Goal: Information Seeking & Learning: Learn about a topic

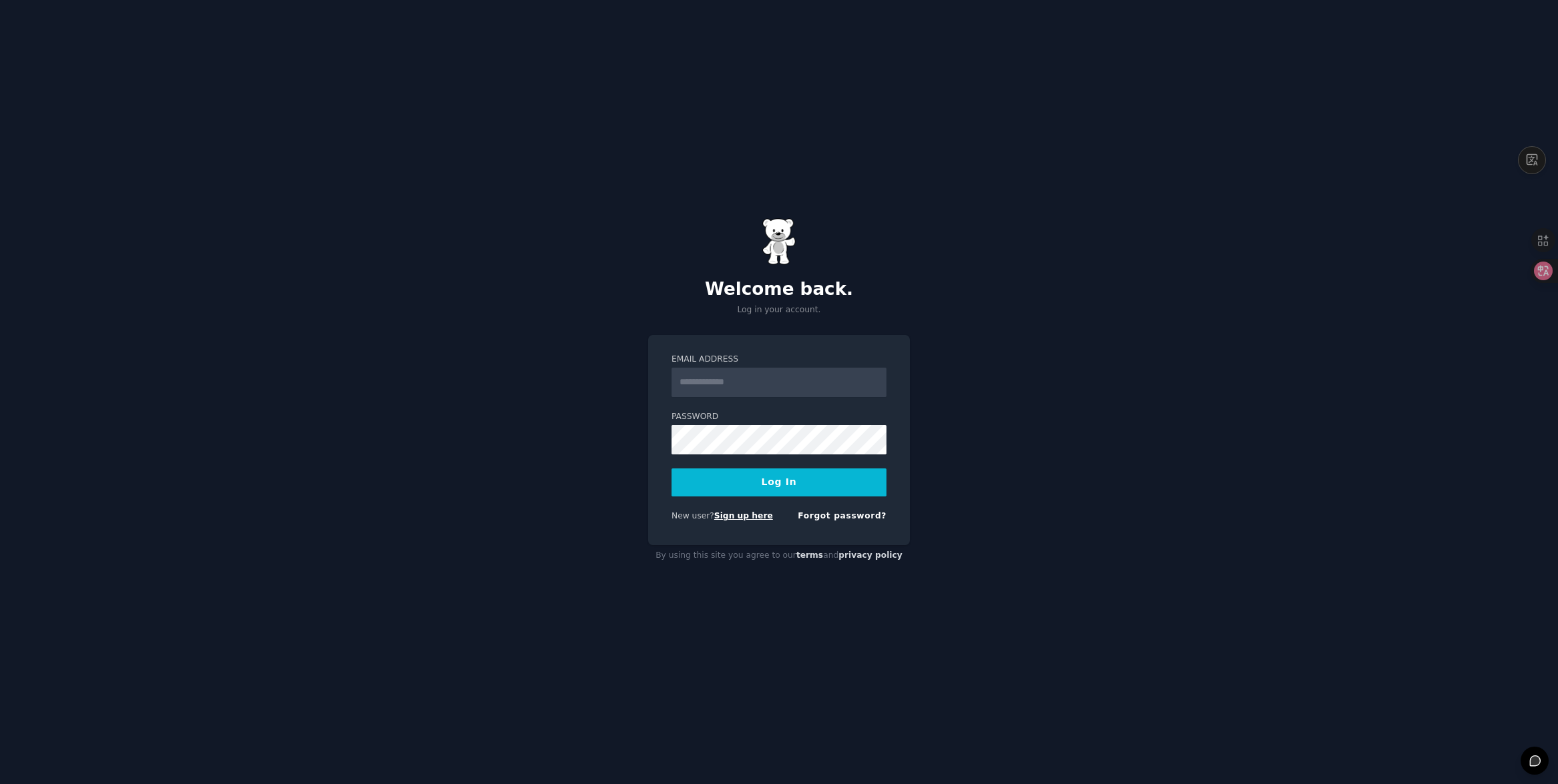
click at [751, 515] on link "Sign up here" at bounding box center [744, 516] width 58 height 9
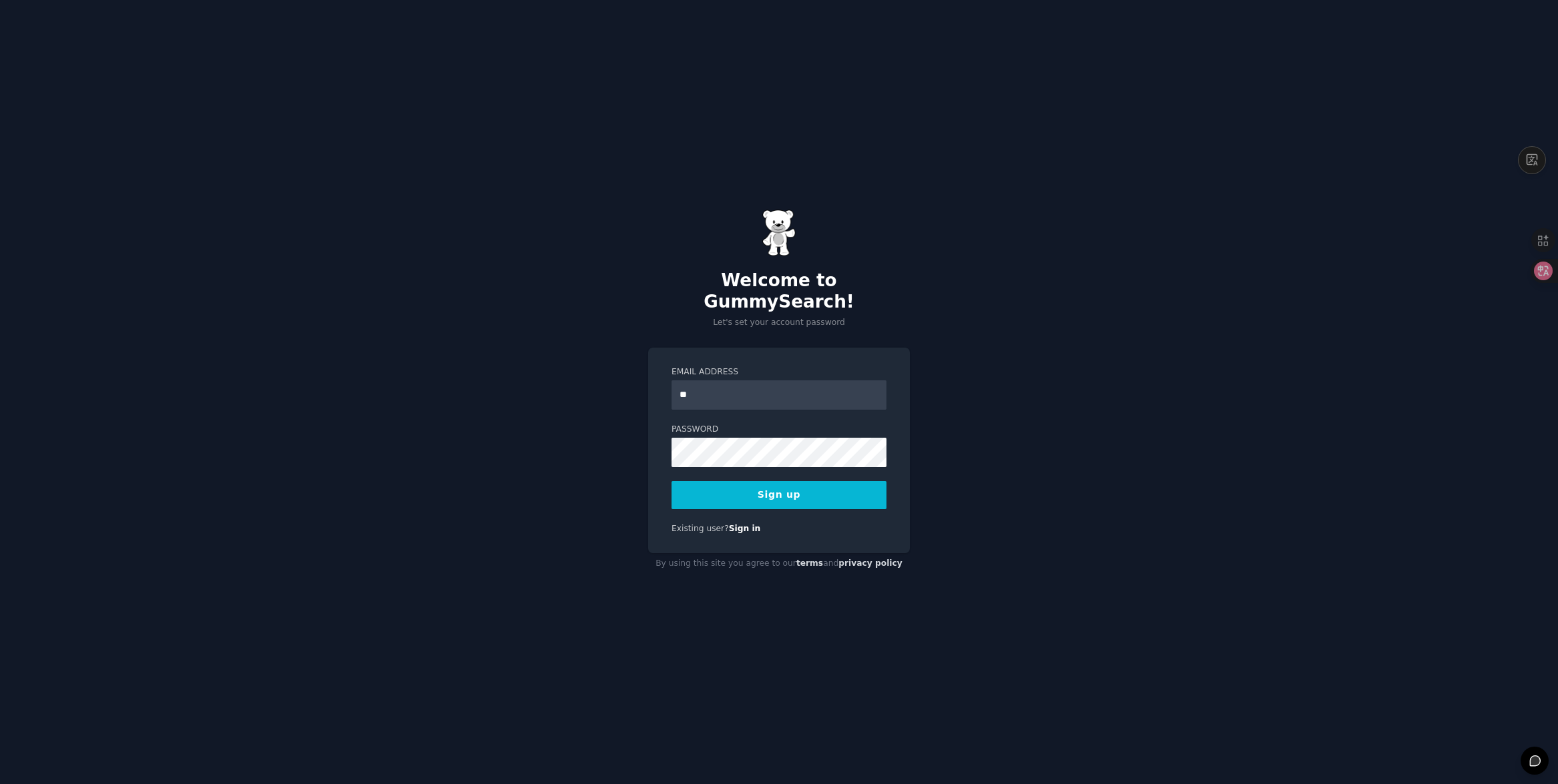
type input "**********"
click at [777, 481] on button "Sign up" at bounding box center [779, 495] width 215 height 28
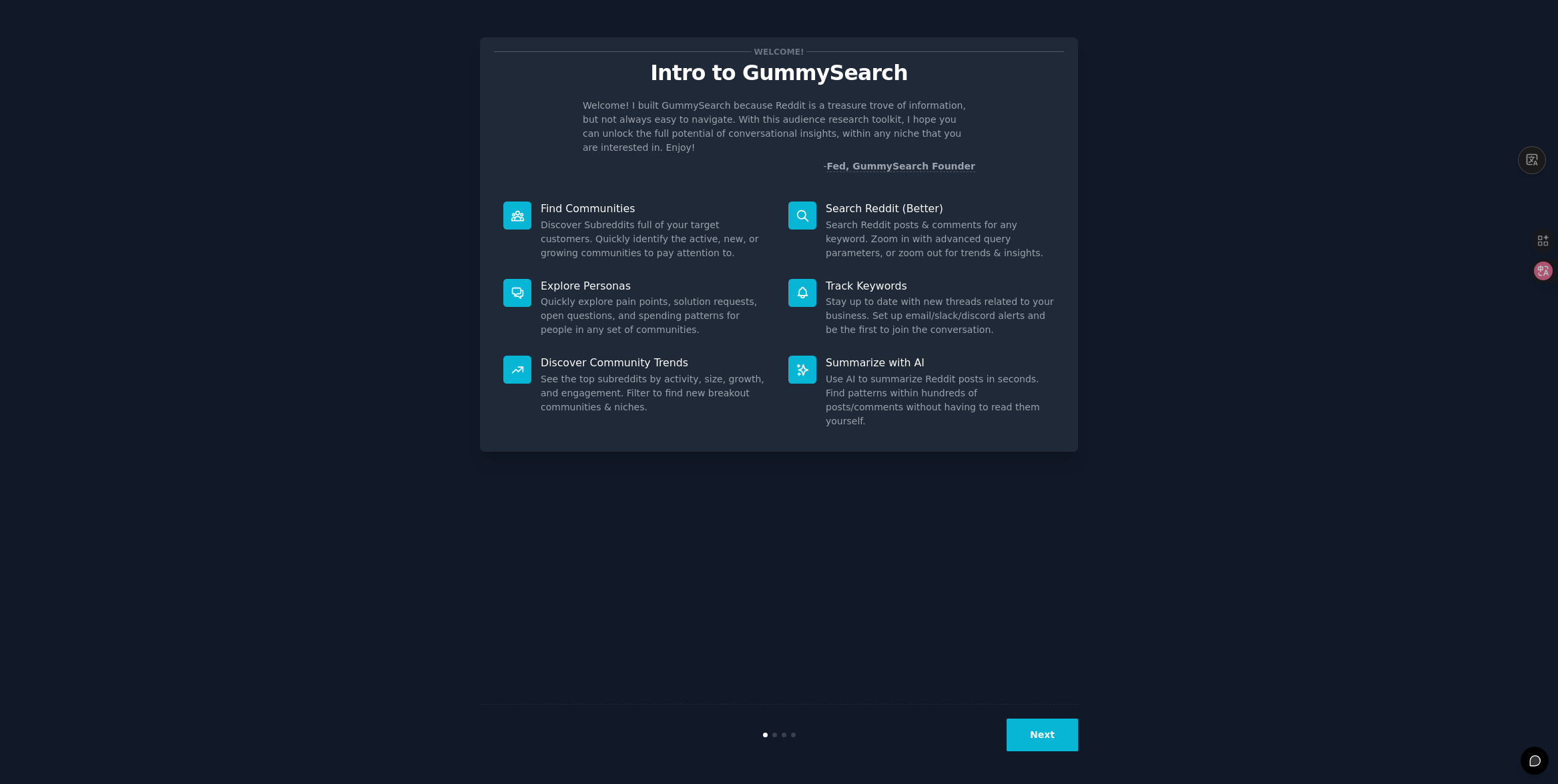
click at [1051, 730] on button "Next" at bounding box center [1042, 735] width 71 height 33
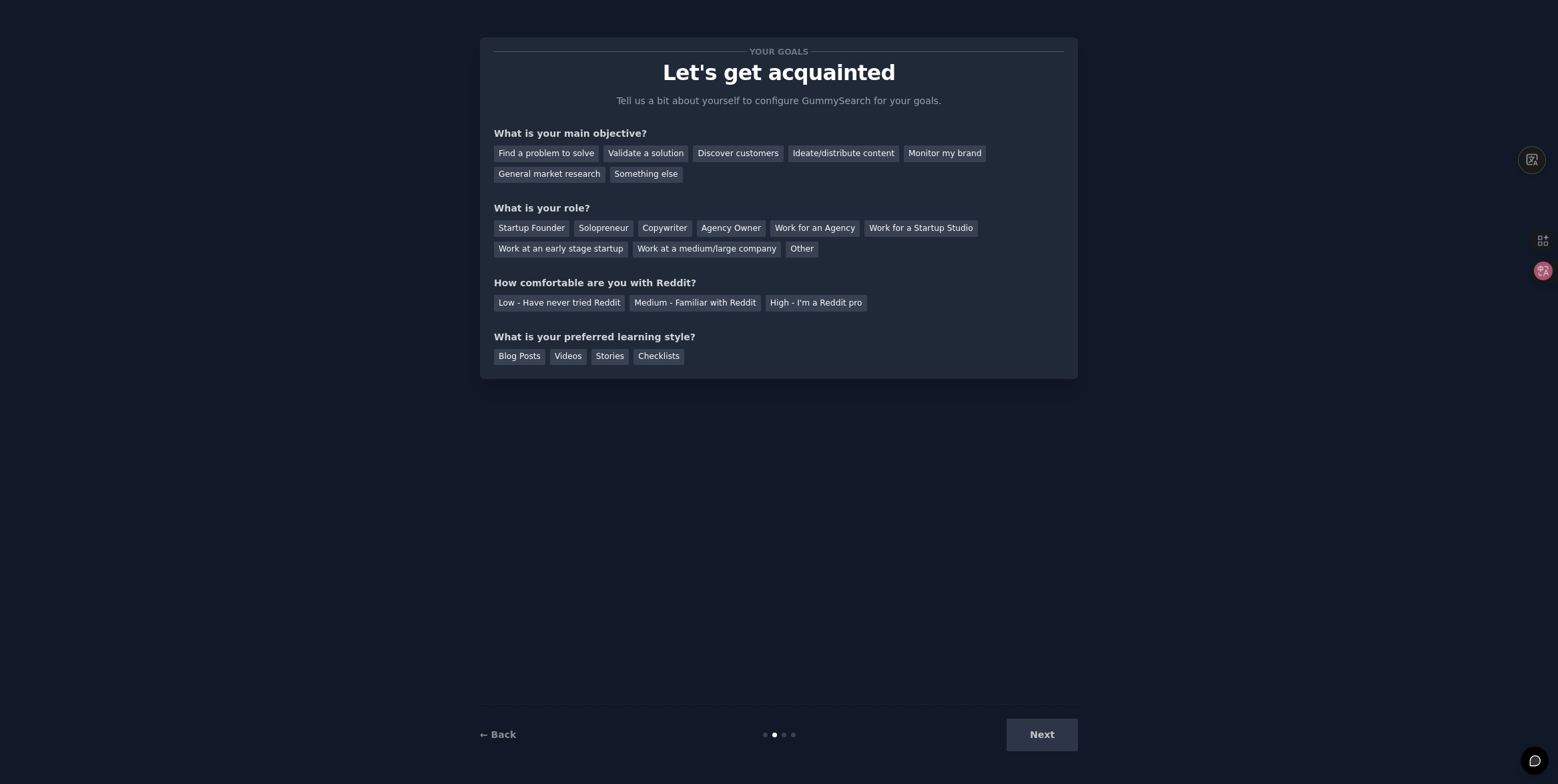
click at [1055, 733] on div "Next" at bounding box center [979, 735] width 200 height 33
click at [904, 153] on div "Monitor my brand" at bounding box center [945, 154] width 82 height 17
click at [550, 176] on div "General market research" at bounding box center [549, 175] width 111 height 17
click at [545, 226] on div "Startup Founder" at bounding box center [532, 229] width 75 height 17
click at [804, 304] on div "High - I'm a Reddit pro" at bounding box center [817, 303] width 101 height 17
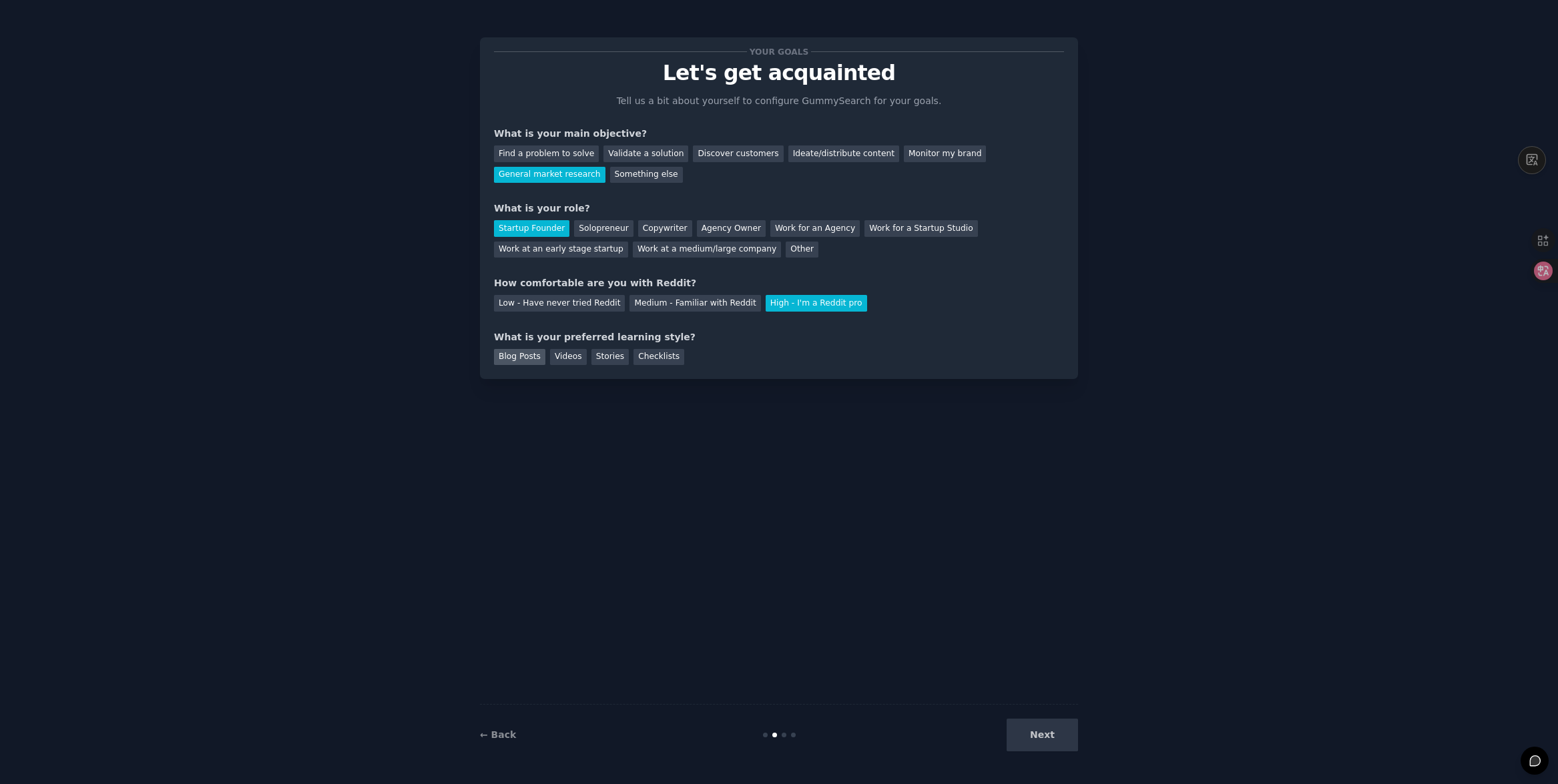
click at [515, 361] on div "Blog Posts" at bounding box center [519, 357] width 51 height 17
click at [575, 361] on div "Videos" at bounding box center [569, 357] width 37 height 17
click at [529, 359] on div "Blog Posts" at bounding box center [519, 357] width 51 height 17
click at [1053, 735] on button "Next" at bounding box center [1042, 735] width 71 height 33
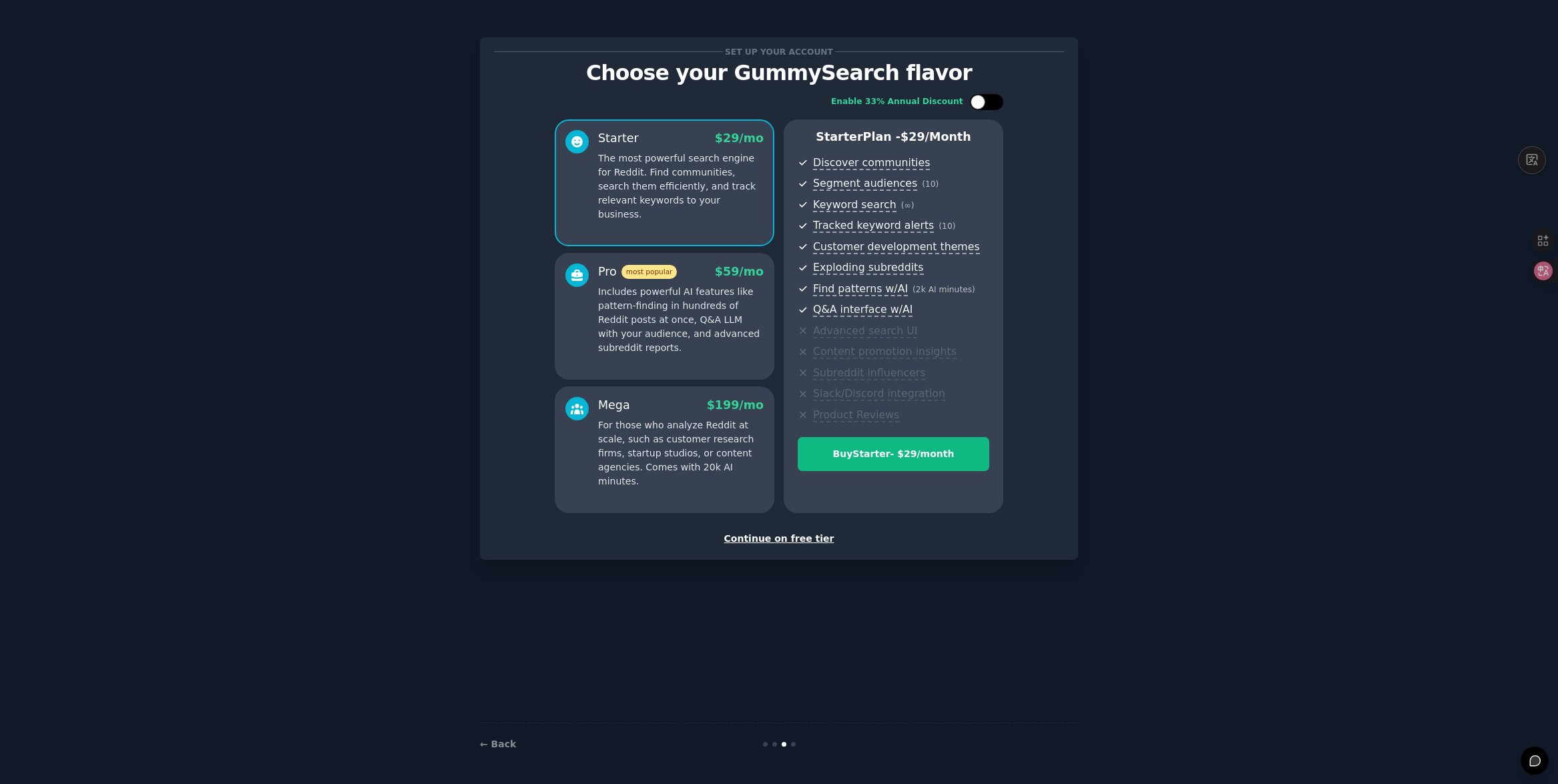
click at [989, 101] on div at bounding box center [986, 102] width 33 height 16
click at [988, 101] on div at bounding box center [995, 101] width 15 height 15
checkbox input "false"
click at [815, 540] on div "Continue on free tier" at bounding box center [779, 539] width 570 height 14
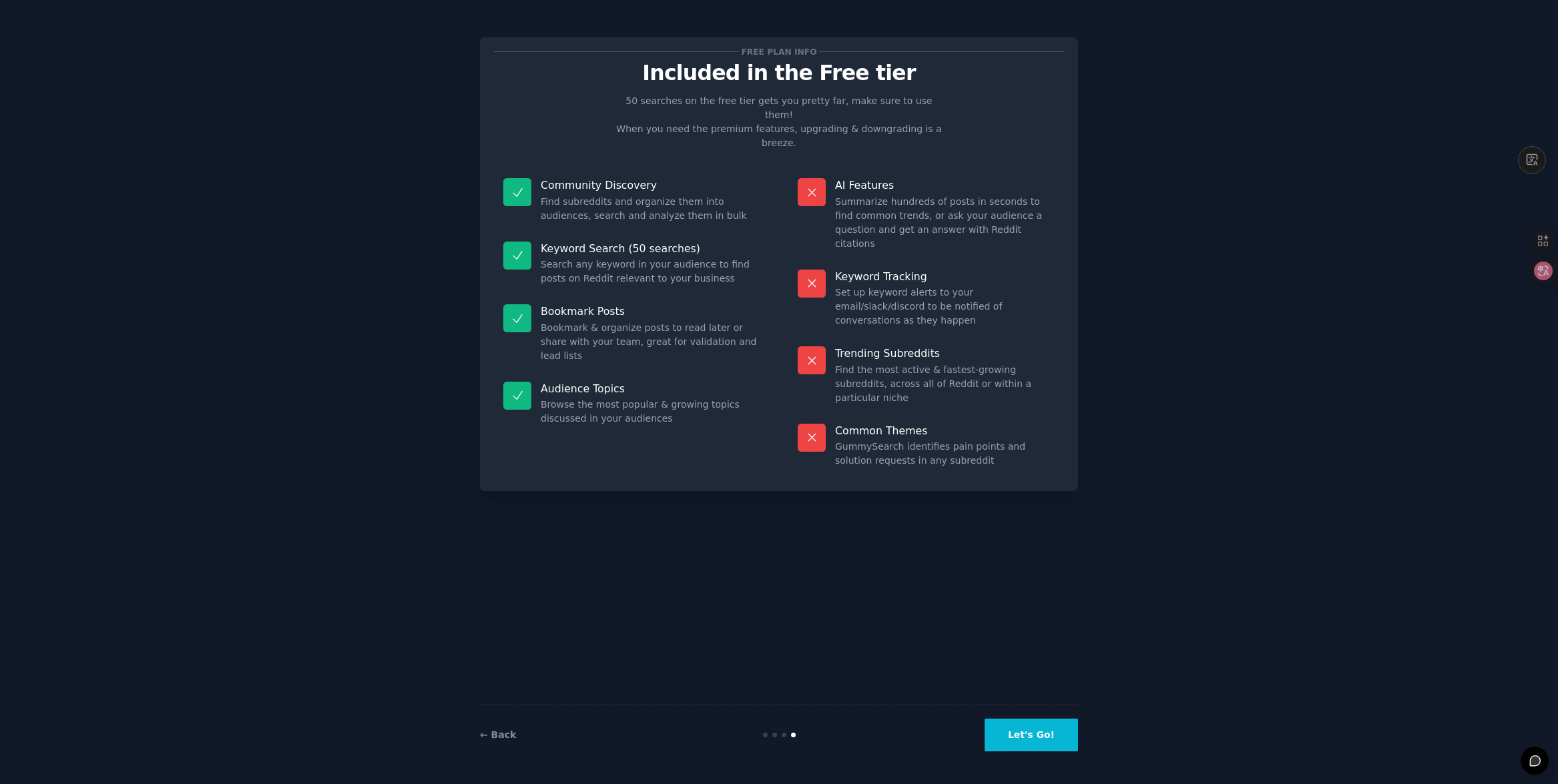
click at [1007, 739] on button "Let's Go!" at bounding box center [1032, 735] width 94 height 33
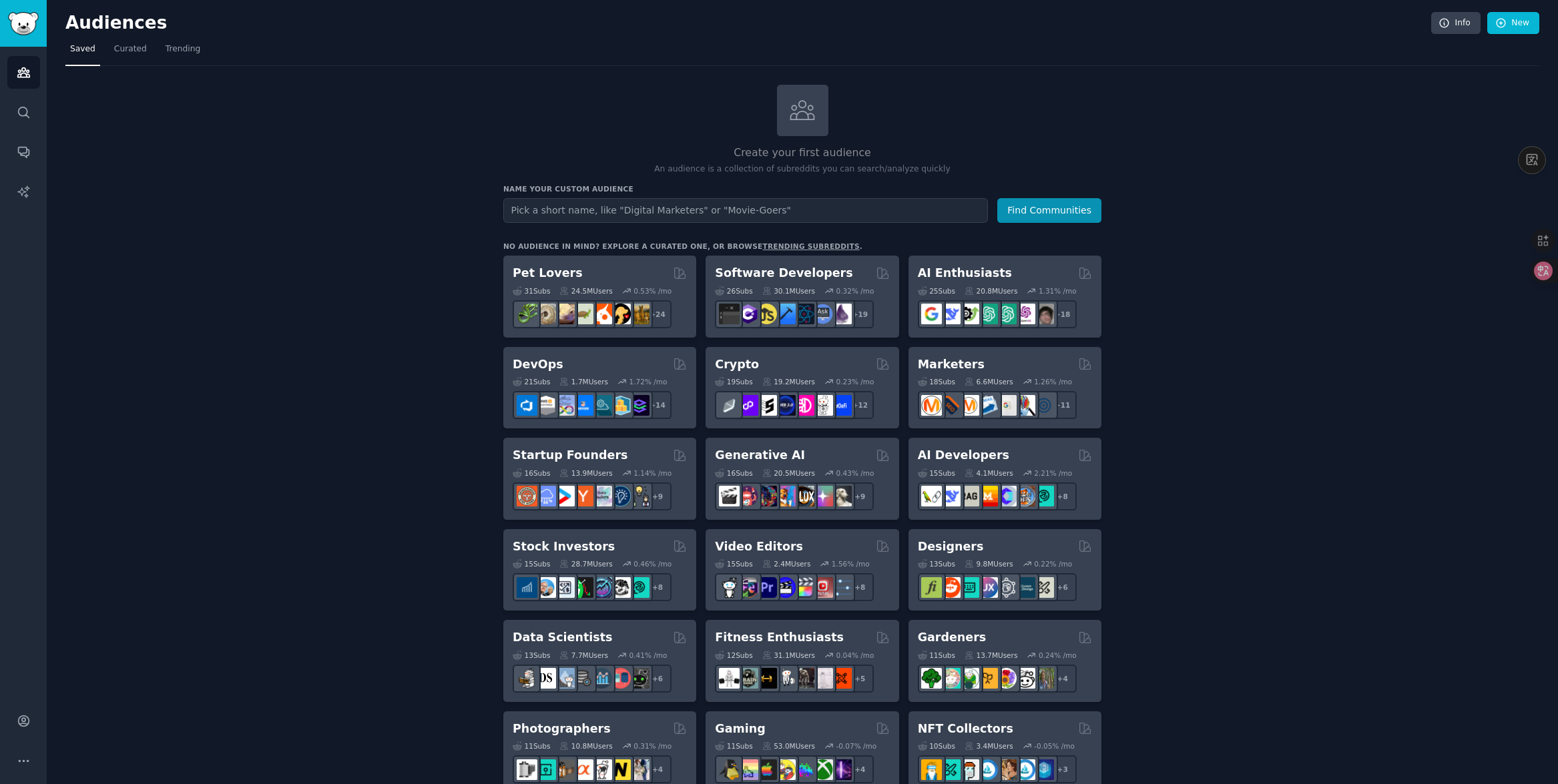
type input "Z"
type input "ZenHabits"
click at [1054, 211] on button "Find Communities" at bounding box center [1049, 210] width 104 height 25
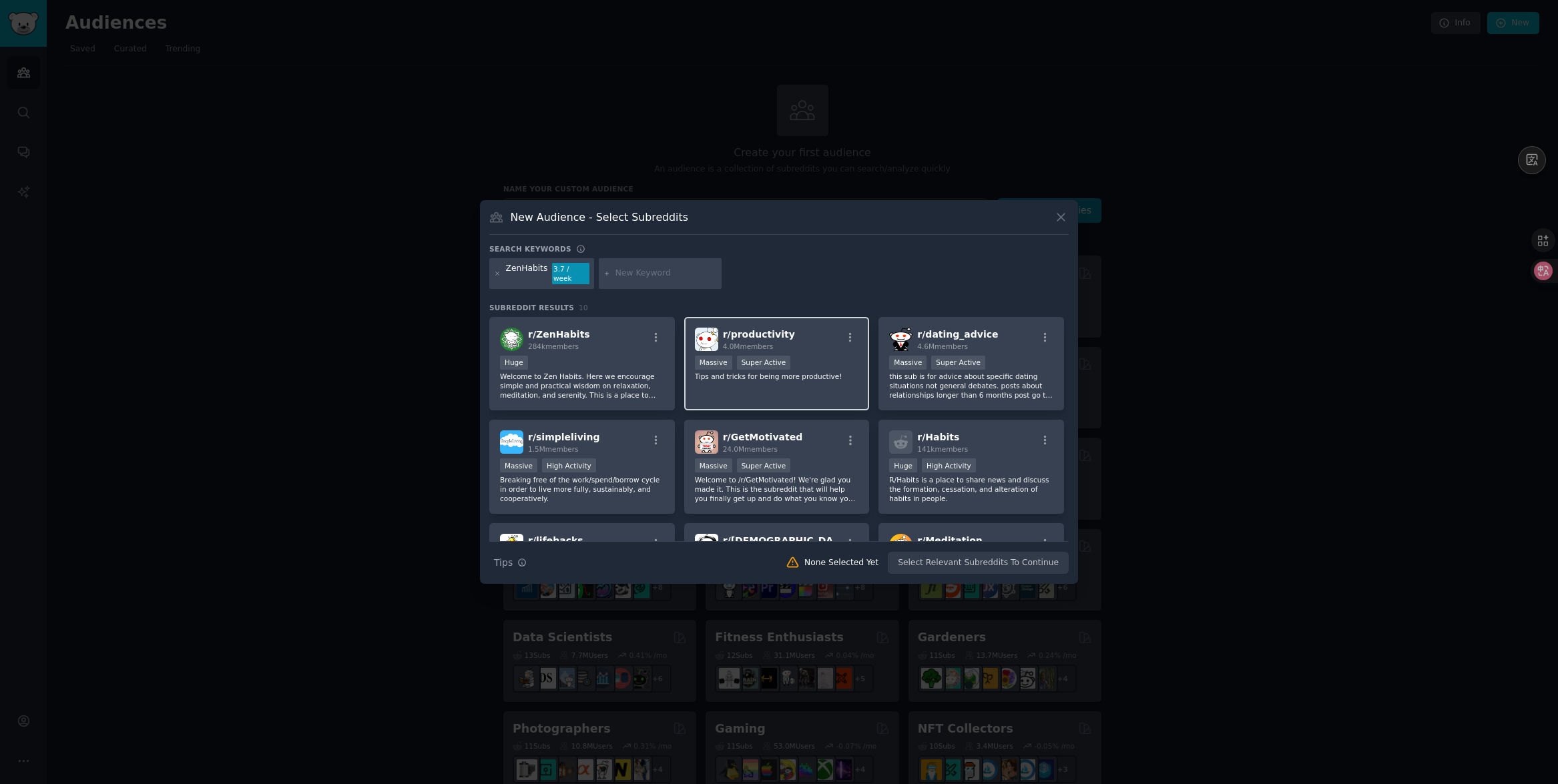
click at [813, 356] on div "Massive Super Active" at bounding box center [777, 364] width 164 height 17
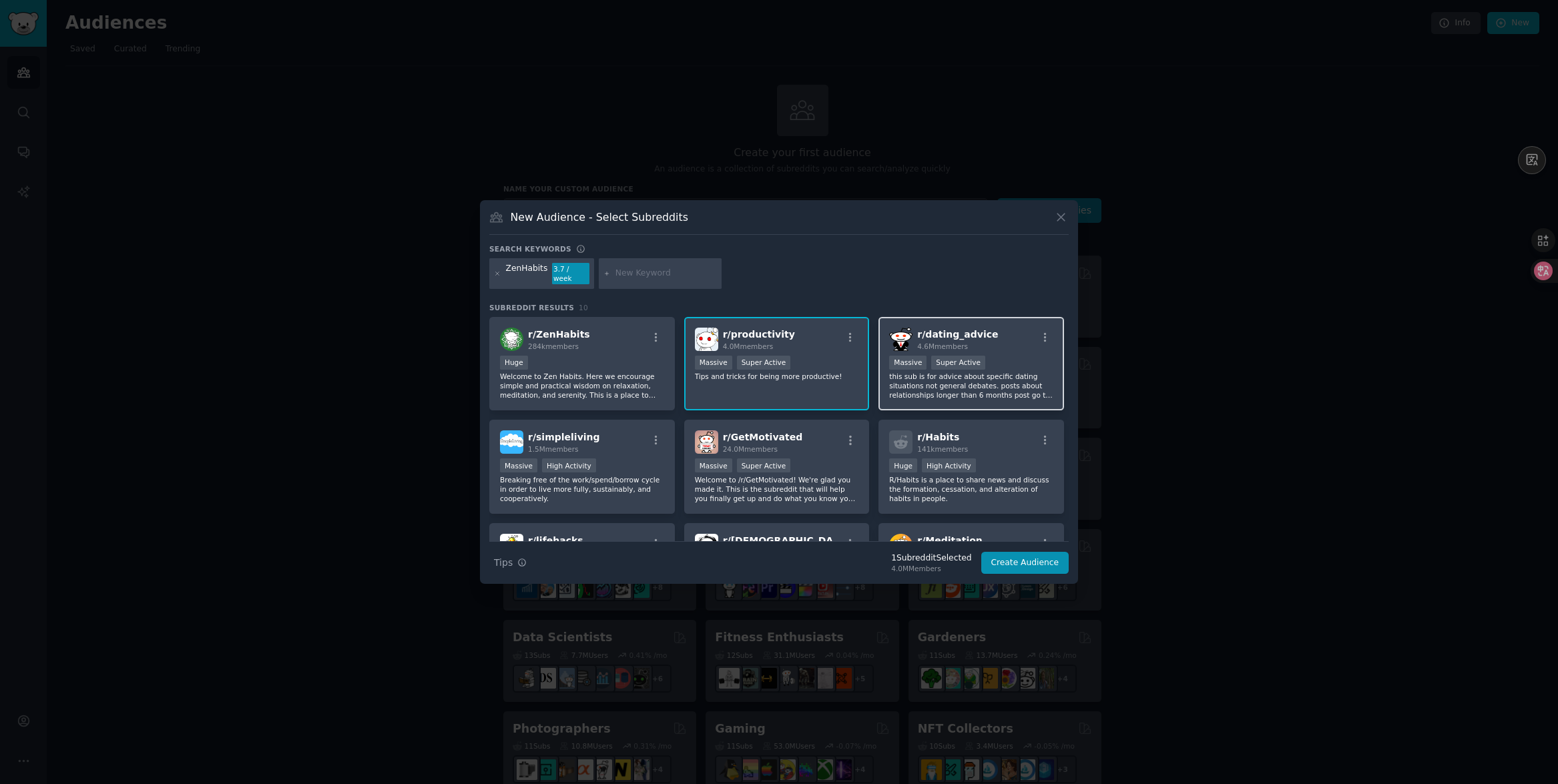
click at [976, 375] on p "this sub is for advice about specific dating situations not general debates. po…" at bounding box center [972, 385] width 164 height 28
click at [631, 376] on p "Welcome to Zen Habits. Here we encourage simple and practical wisdom on relaxat…" at bounding box center [582, 385] width 164 height 28
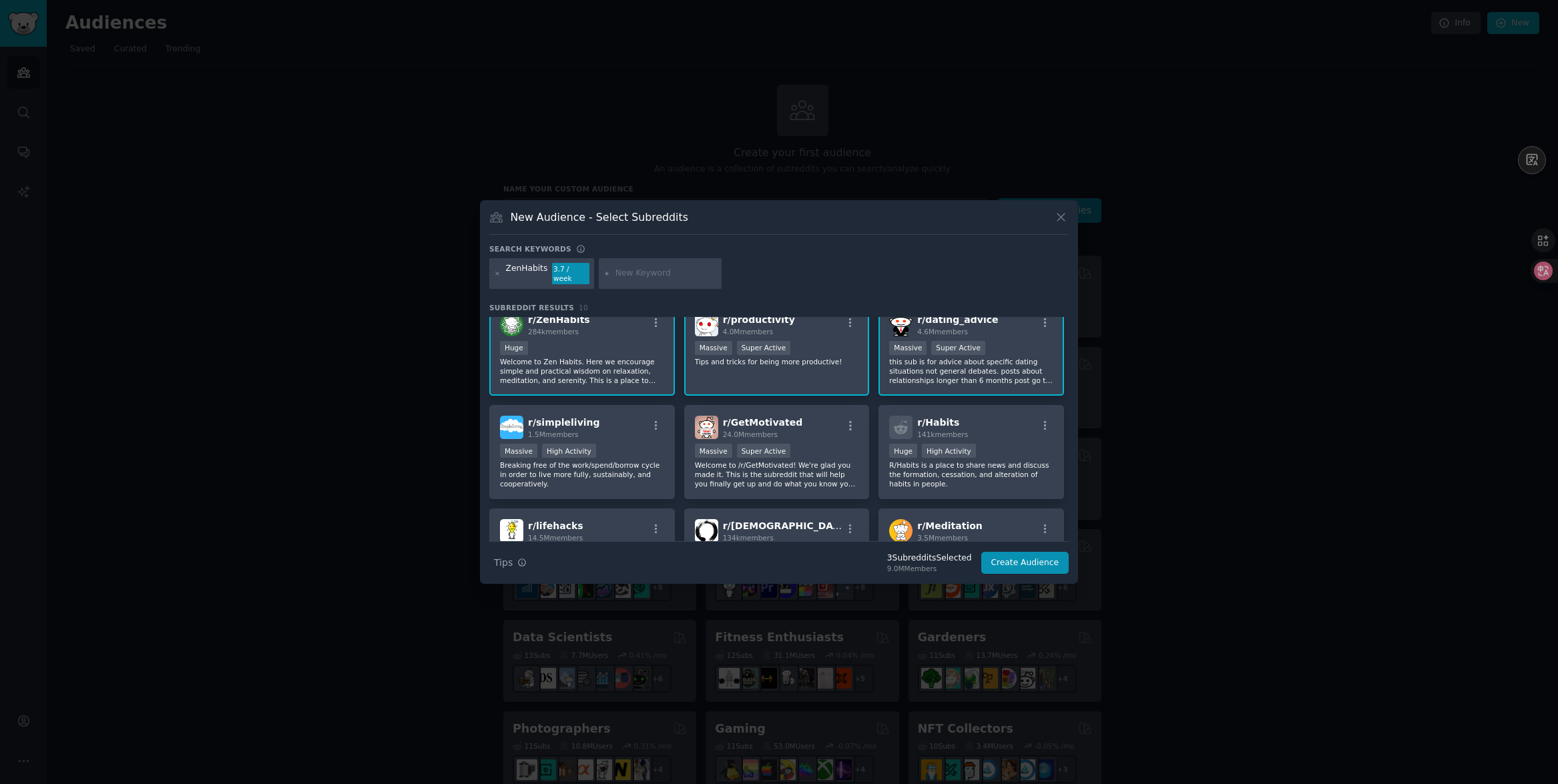
scroll to position [63, 0]
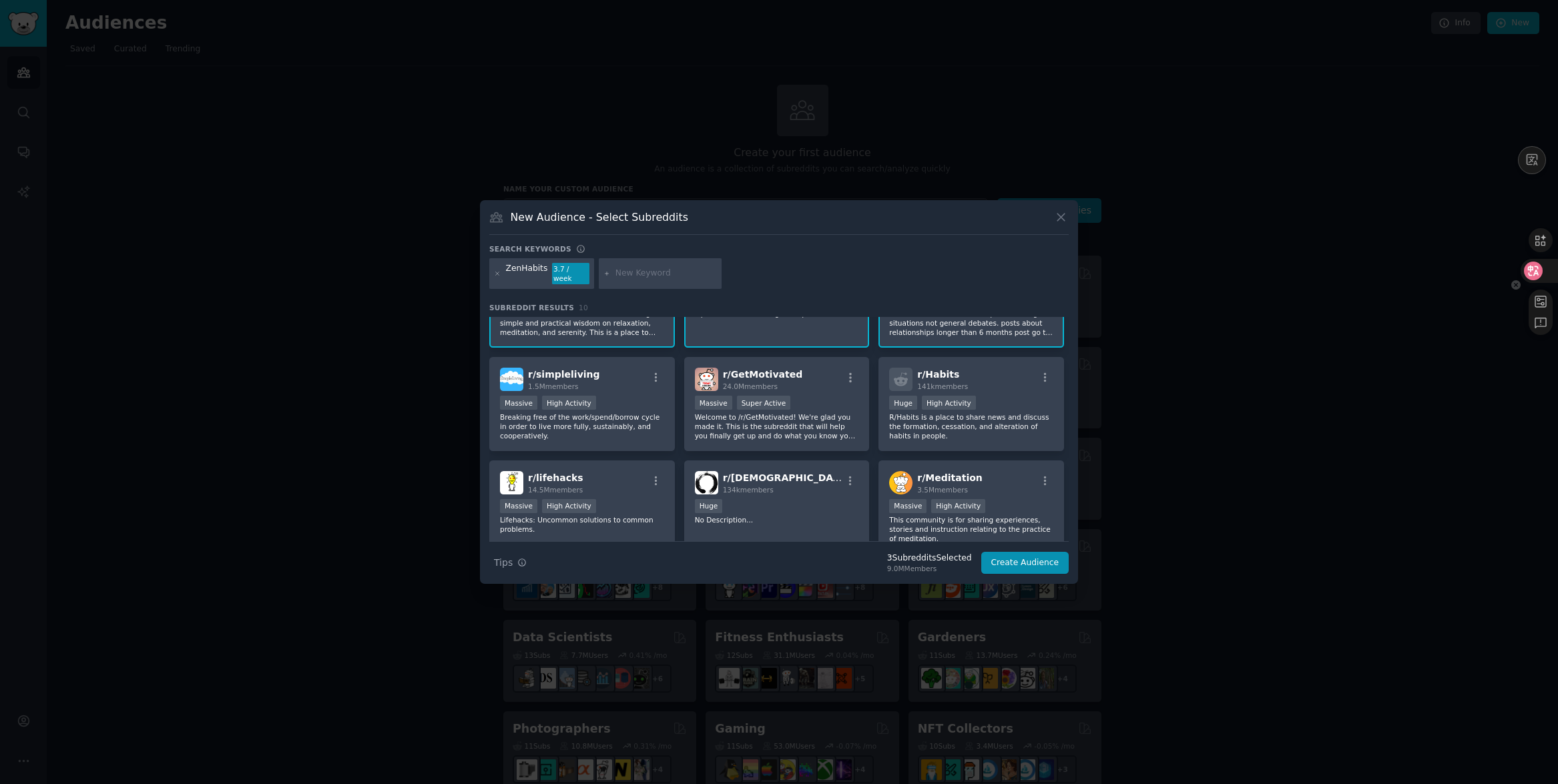
click at [1540, 278] on div at bounding box center [1539, 270] width 36 height 24
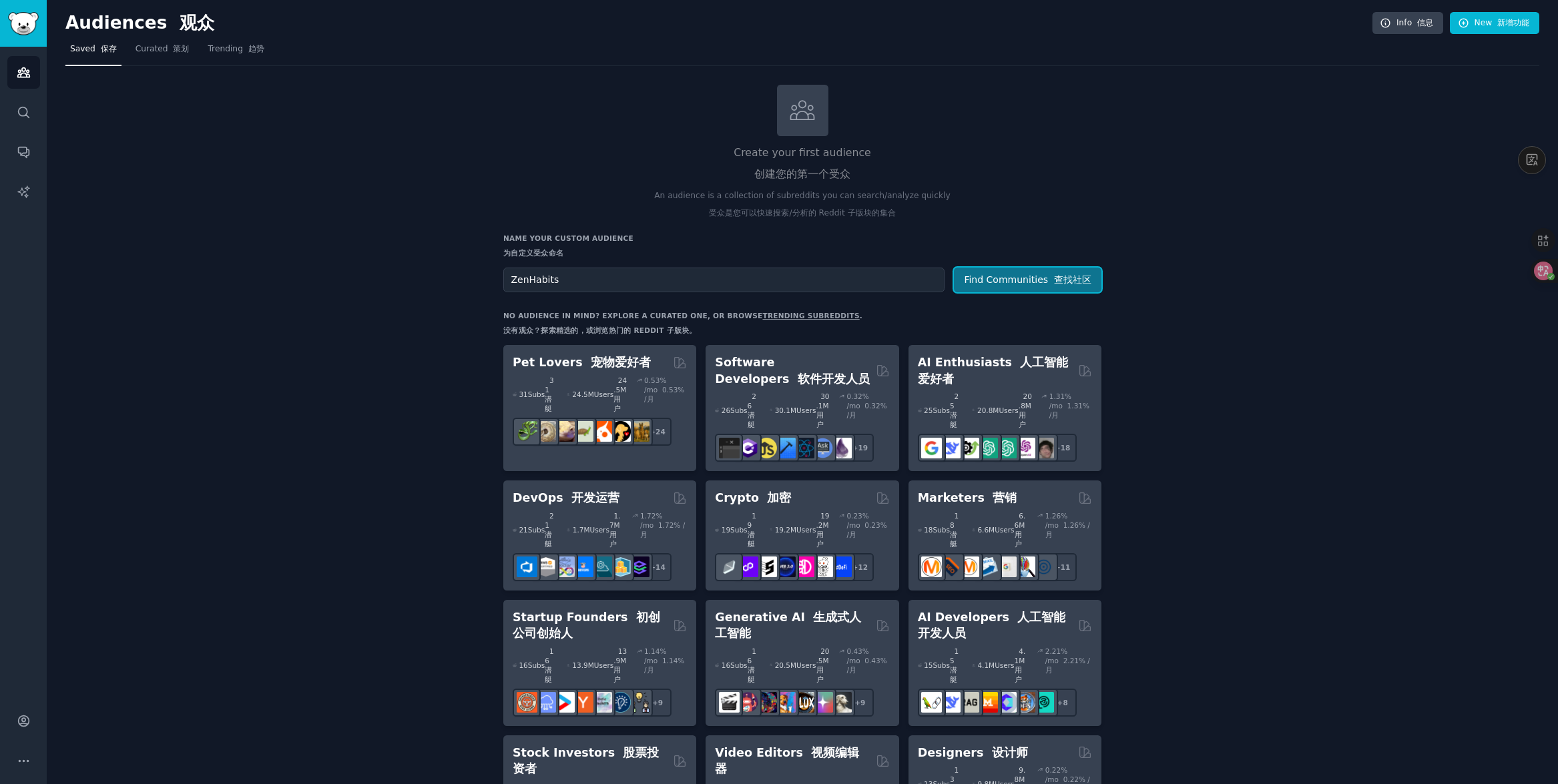
click at [1023, 278] on button "Find Communities 查找社区" at bounding box center [1028, 280] width 148 height 25
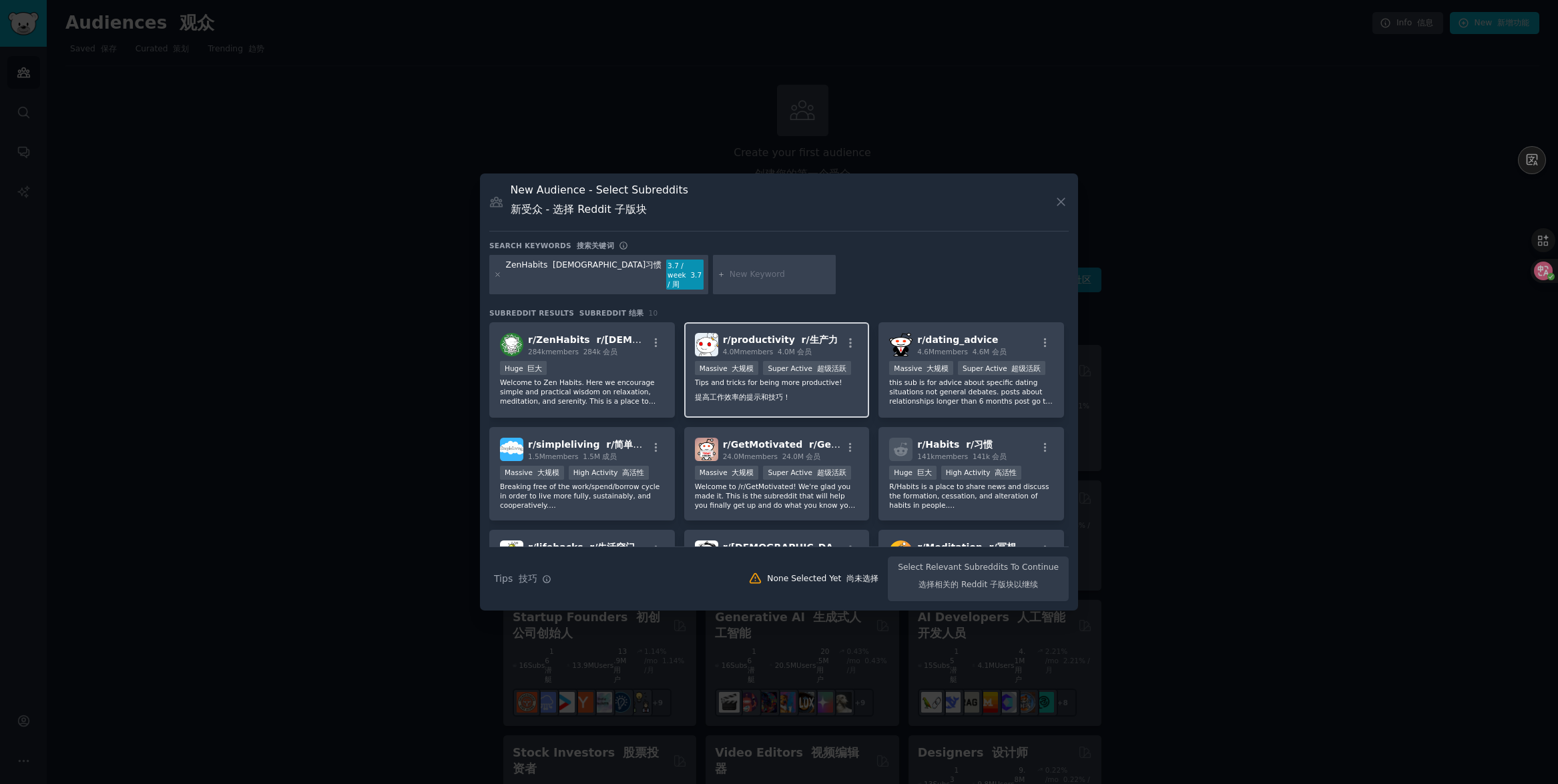
click at [797, 394] on p "Tips and tricks for being more productive! 提高工作效率的提示和技巧！" at bounding box center [777, 392] width 164 height 29
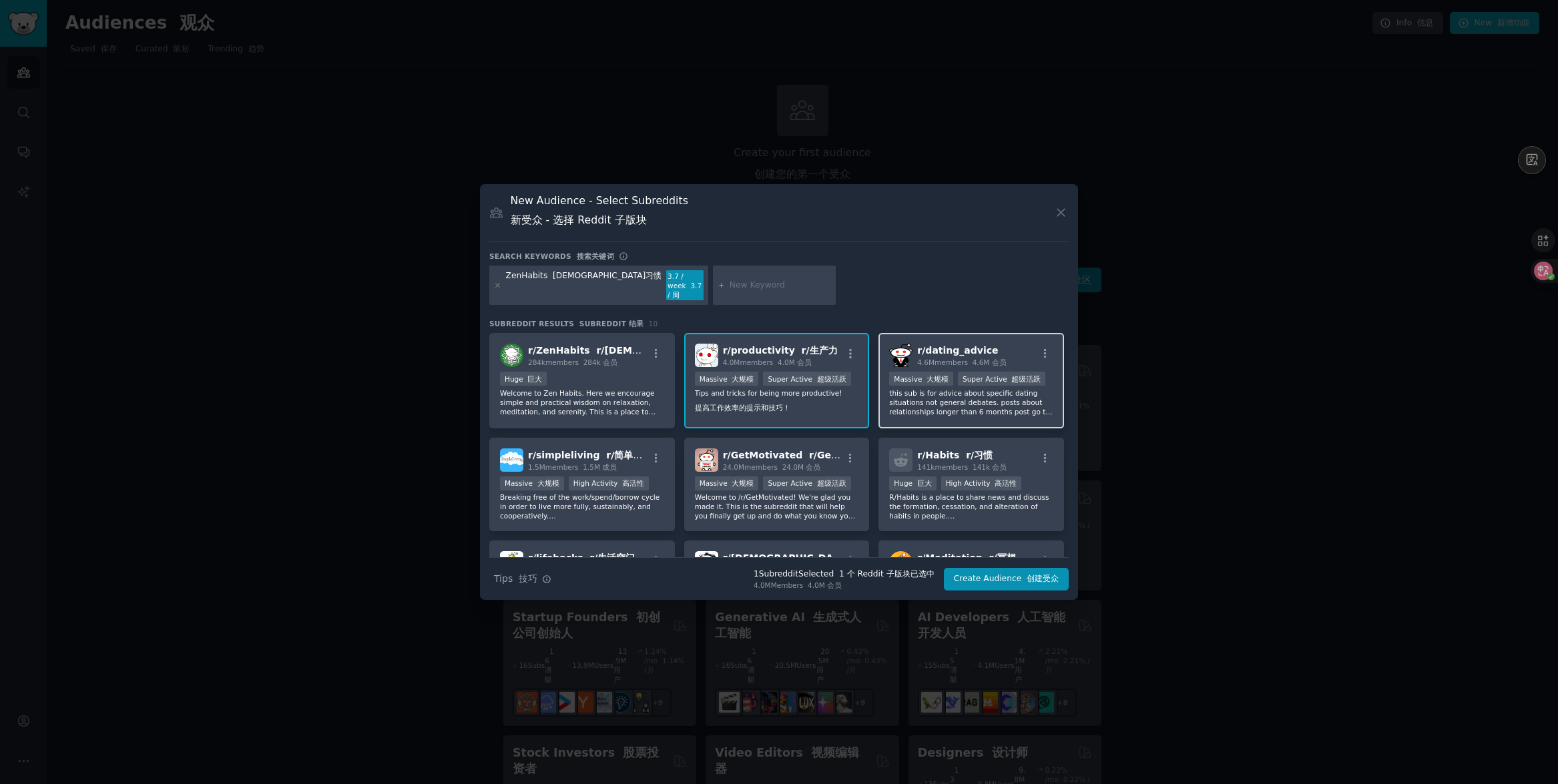
click at [982, 400] on p "this sub is for advice about specific dating situations not general debates. po…" at bounding box center [972, 402] width 164 height 28
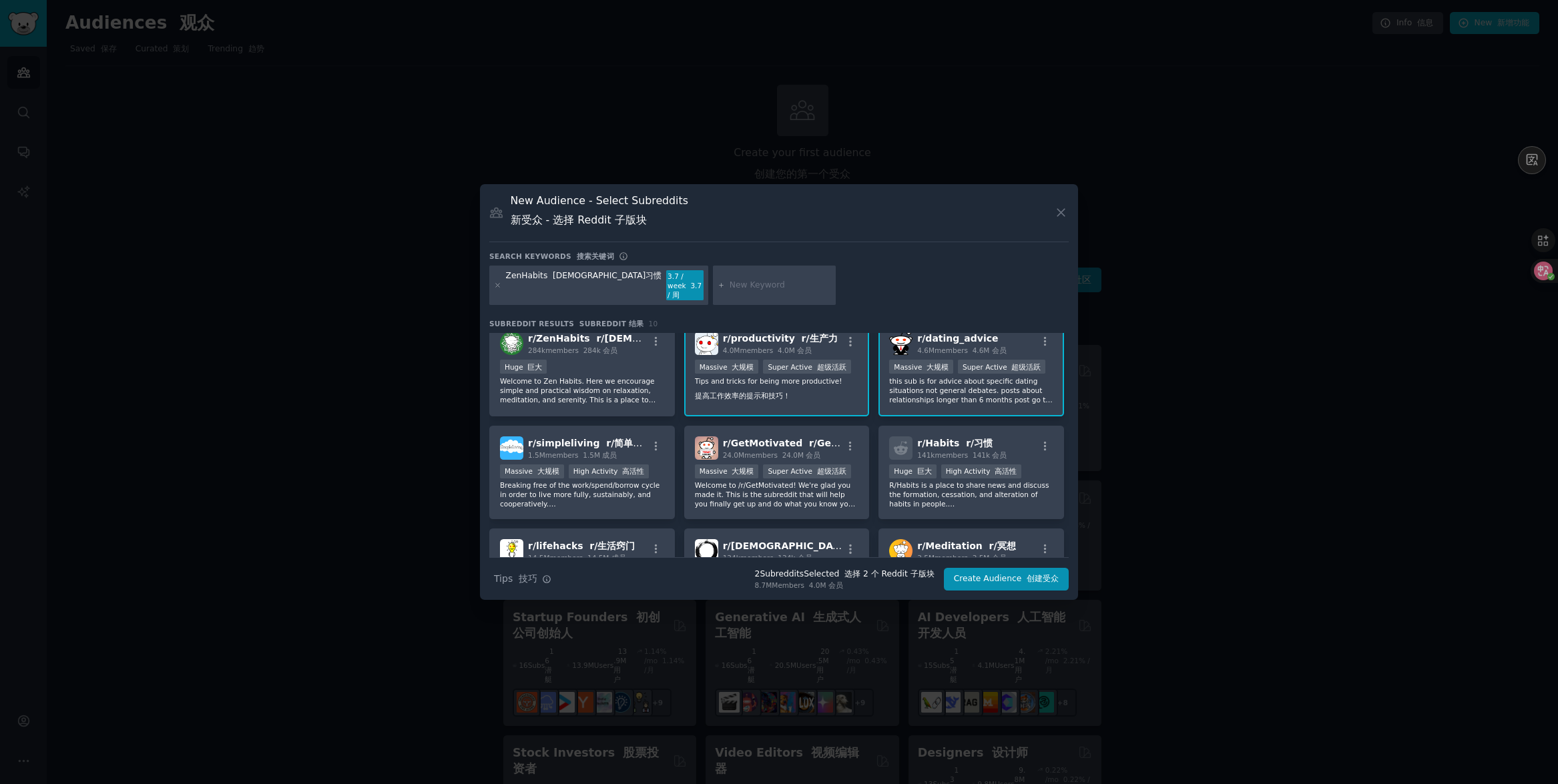
scroll to position [29, 0]
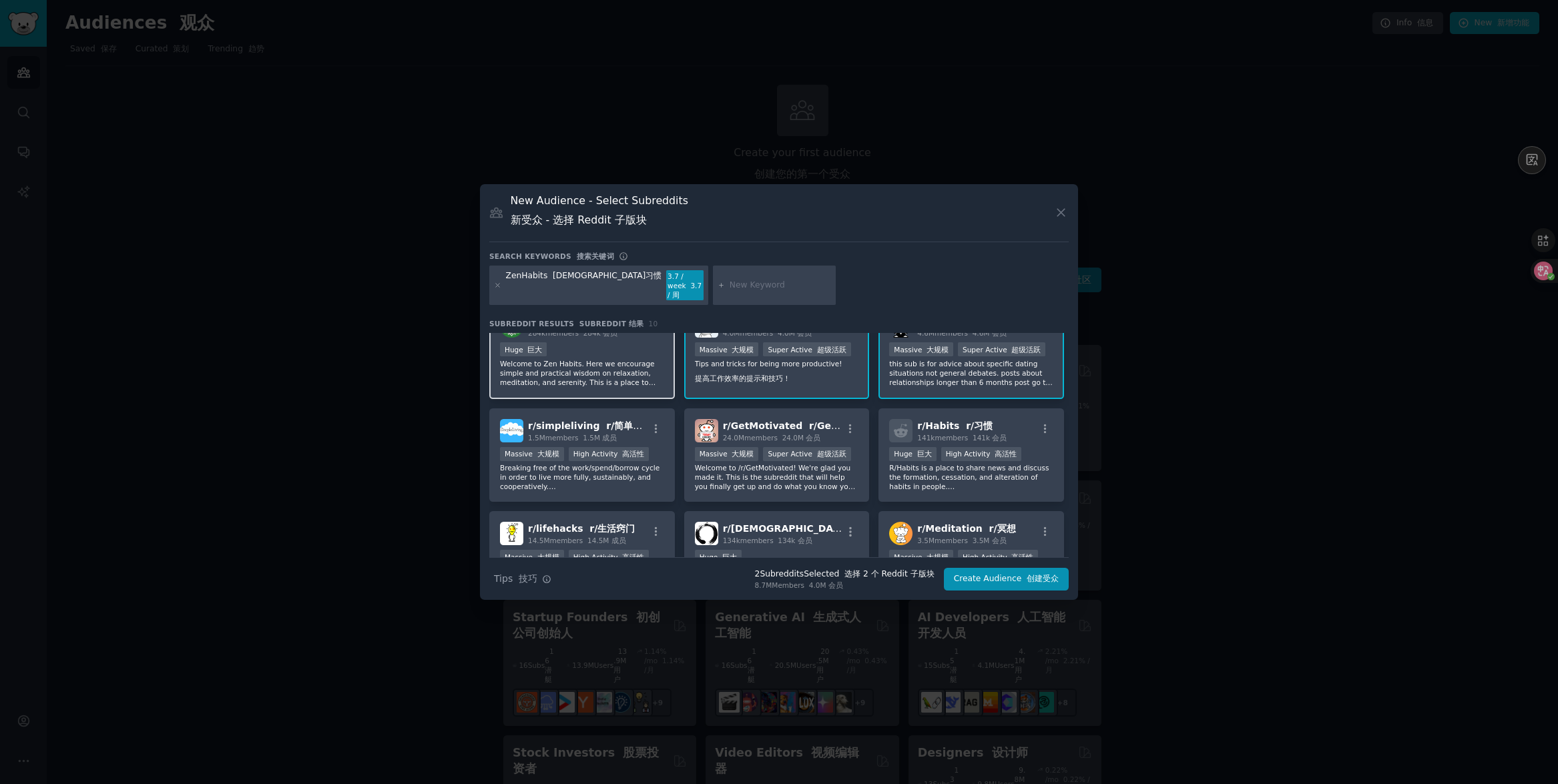
click at [585, 367] on p "Welcome to Zen Habits. Here we encourage simple and practical wisdom on relaxat…" at bounding box center [582, 373] width 164 height 28
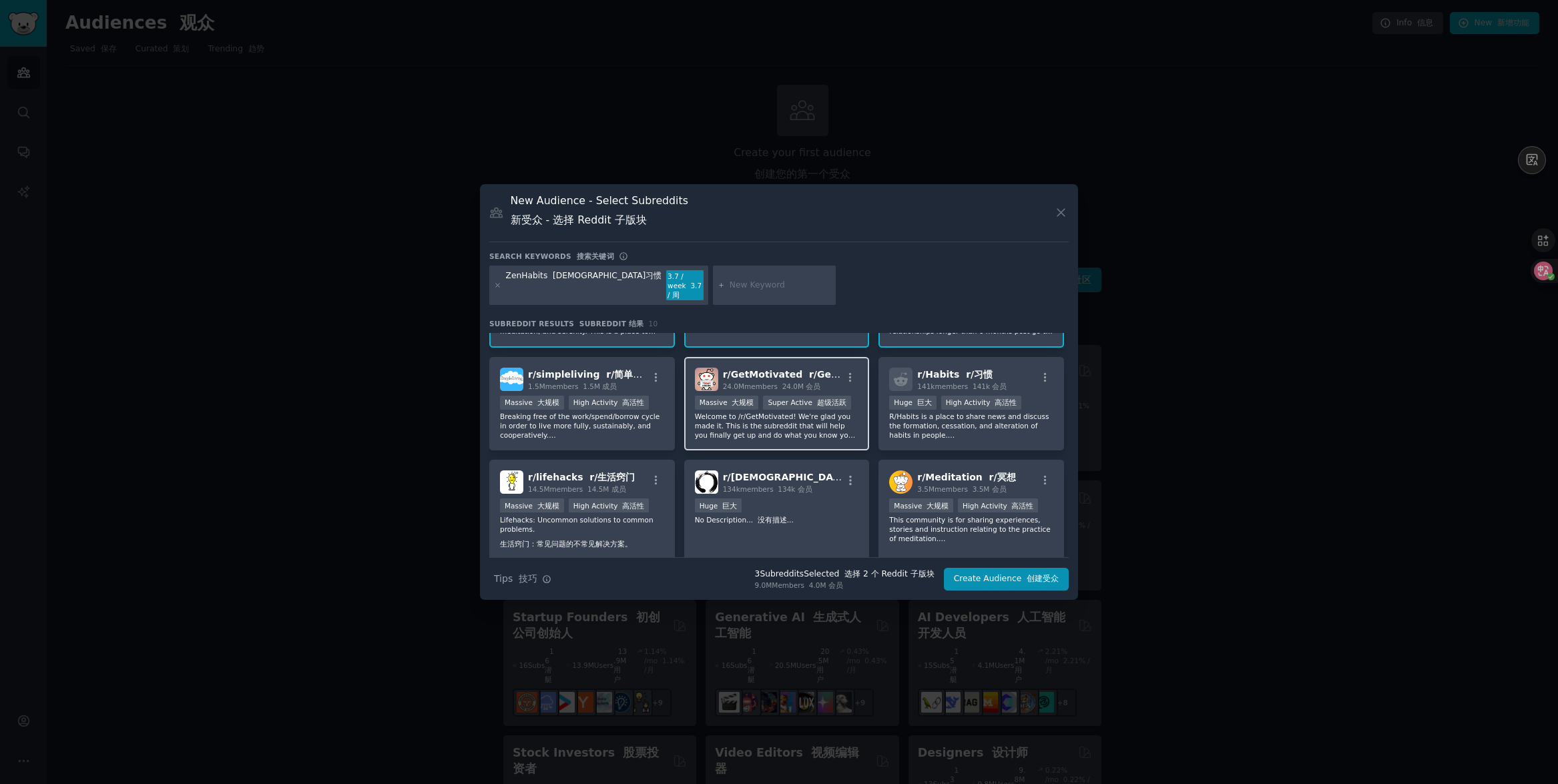
scroll to position [80, 0]
click at [927, 439] on p "R/Habits is a place to share news and discuss the formation, cessation, and alt…" at bounding box center [972, 426] width 164 height 28
click at [795, 426] on p "Welcome to /r/GetMotivated! We're glad you made it. This is the subreddit that …" at bounding box center [777, 426] width 164 height 28
click at [1003, 575] on button "Create Audience 创建受众" at bounding box center [1006, 580] width 125 height 23
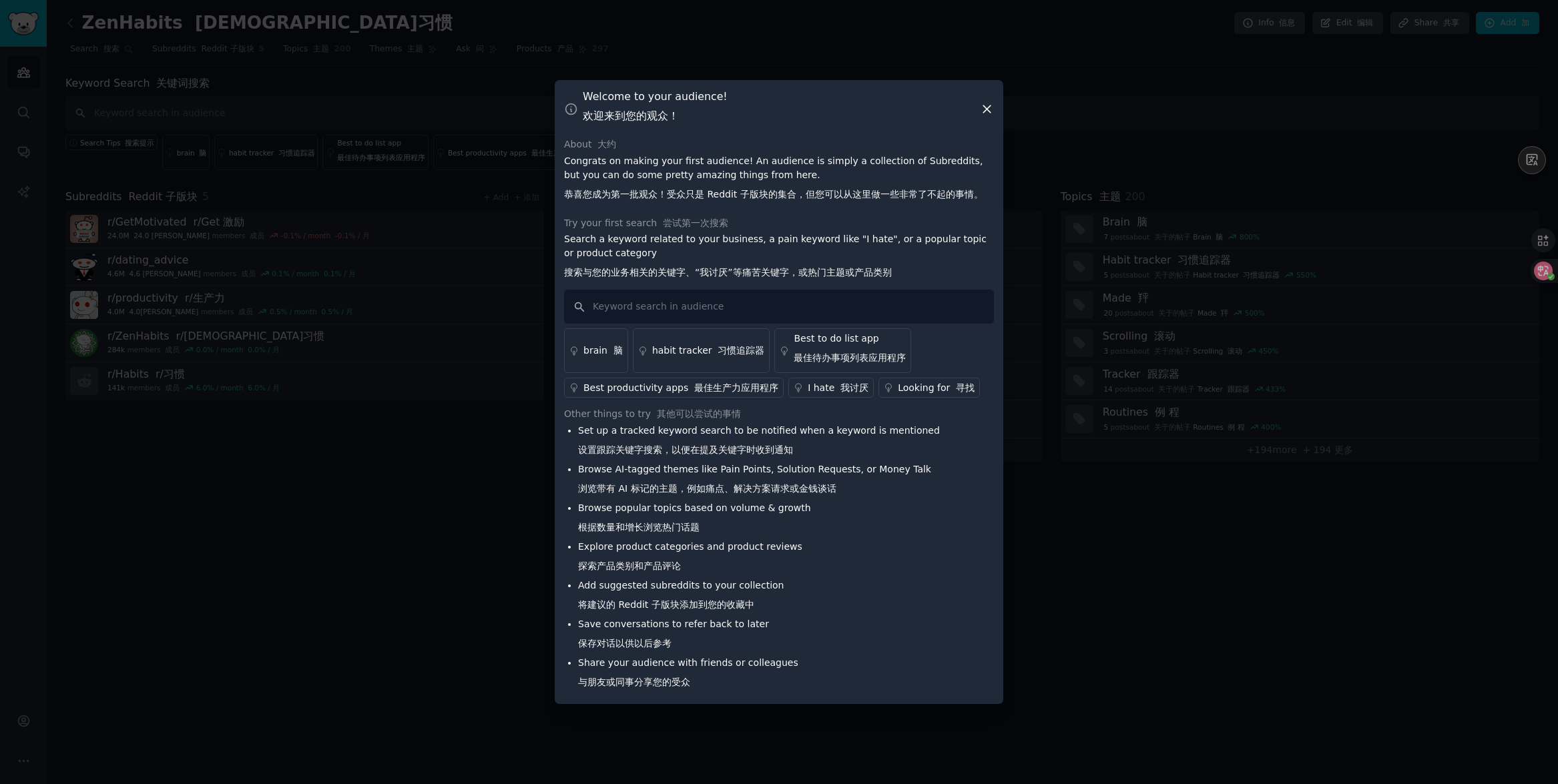
click at [718, 347] on font "习惯追踪器" at bounding box center [741, 350] width 47 height 11
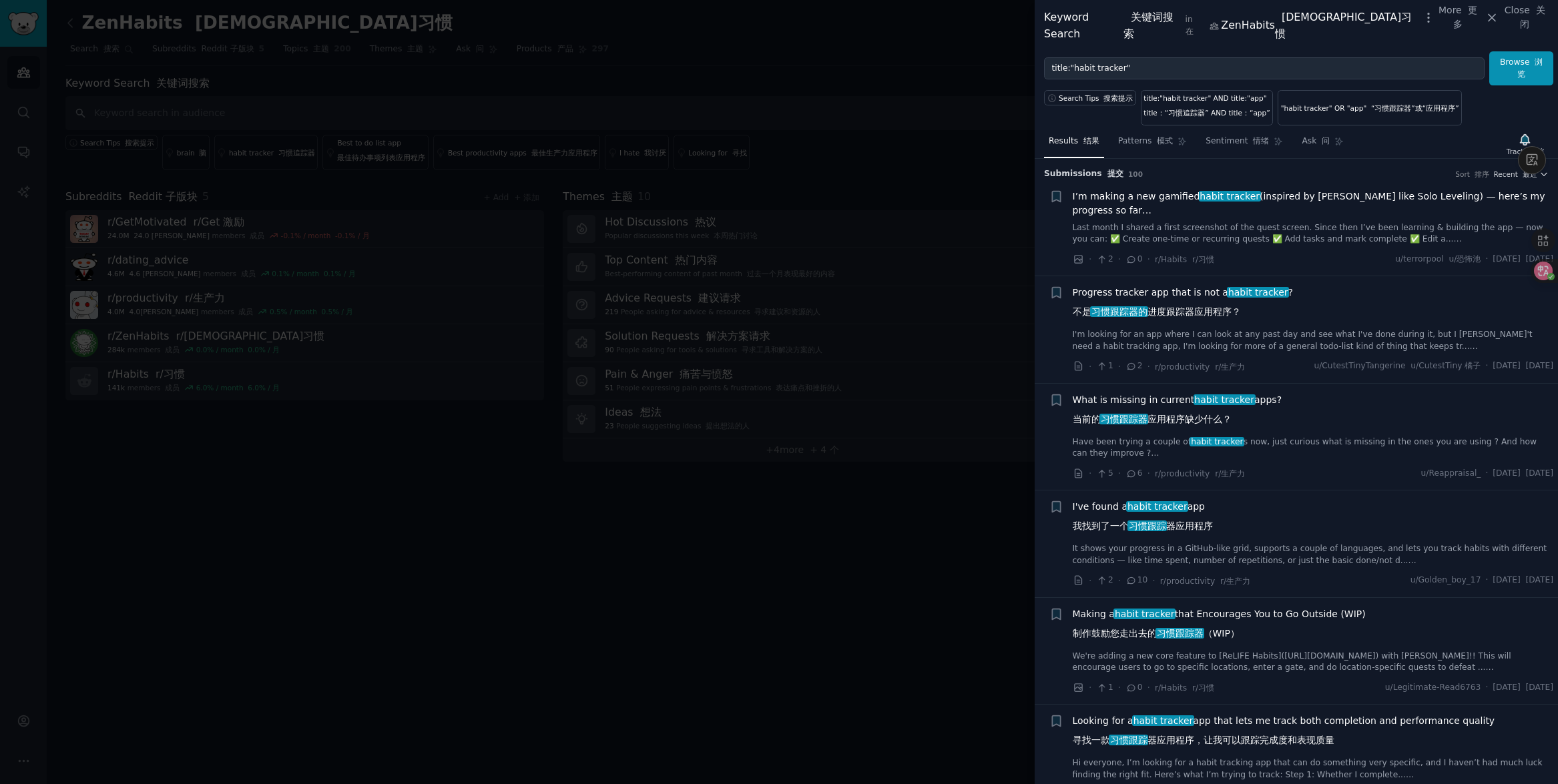
click at [1221, 501] on div "I've found a habit tracker app 我找到了一个 习惯跟踪 器应用程序" at bounding box center [1313, 519] width 482 height 38
click at [1109, 500] on span "I've found a habit tracker app 我找到了一个 习惯跟踪 器应用程序" at bounding box center [1142, 519] width 140 height 38
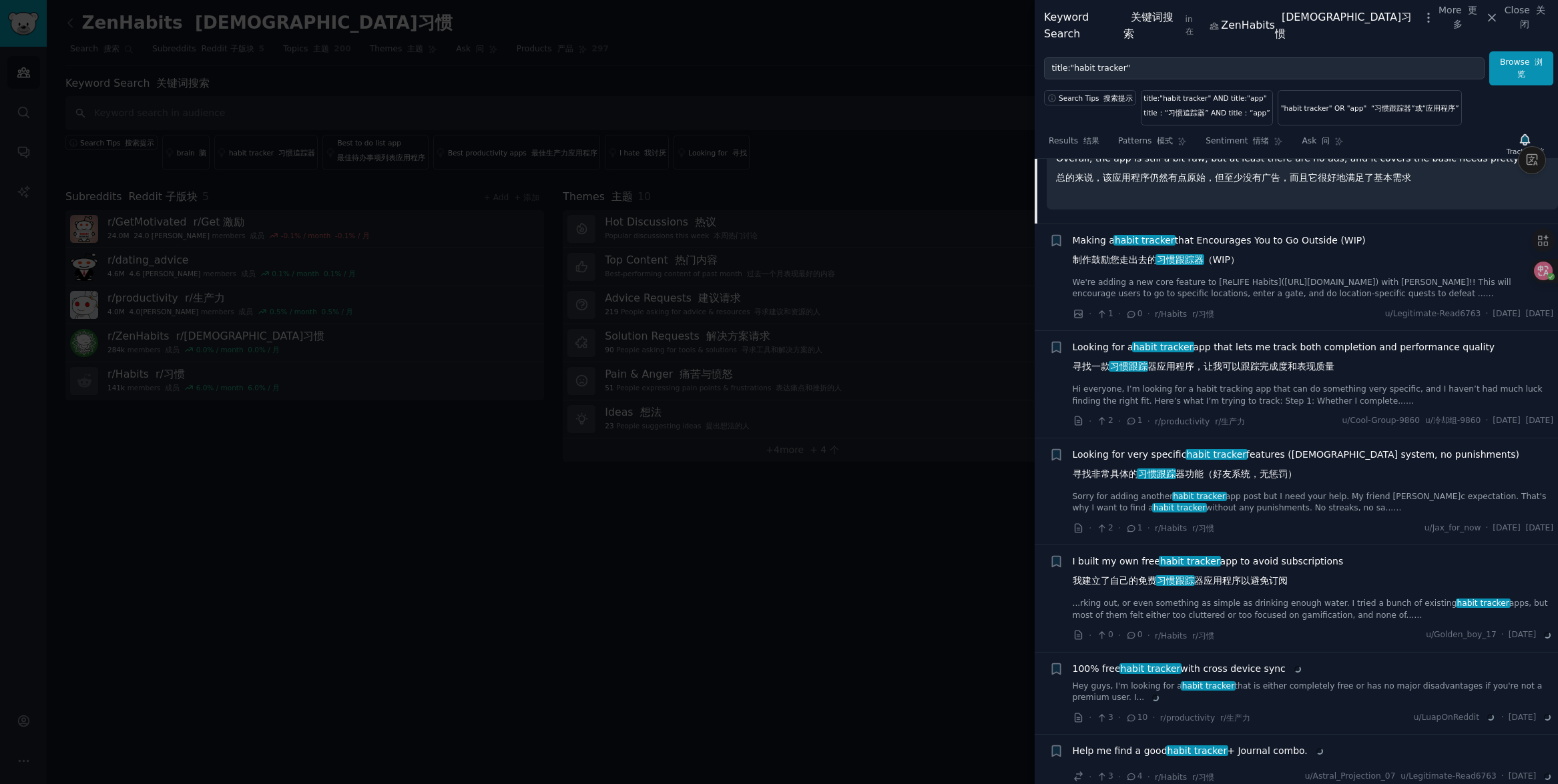
scroll to position [257, 0]
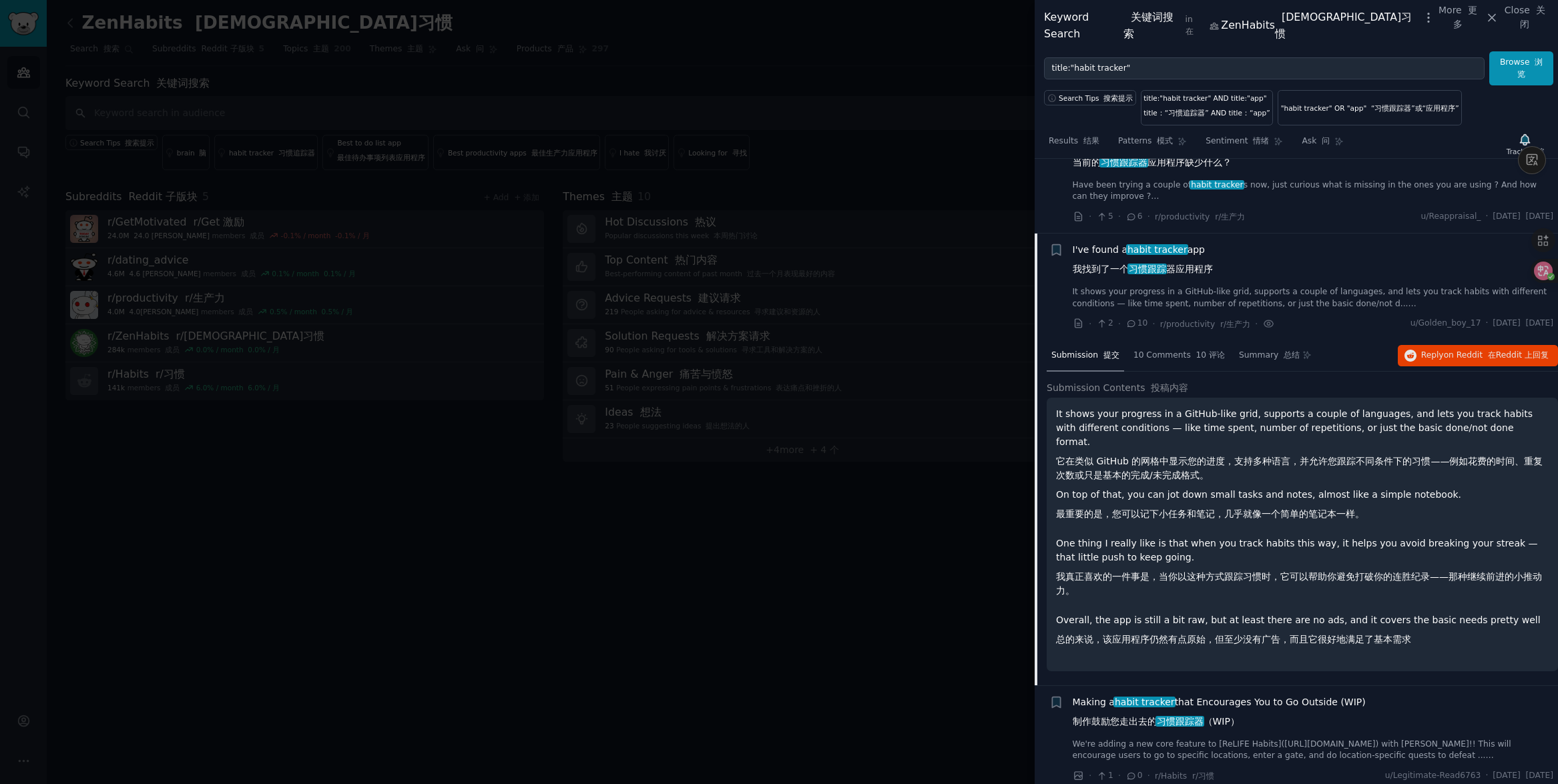
click at [1238, 266] on div "I've found a habit tracker app 我找到了一个 习惯跟踪 器应用程序 It shows your progress in a Gi…" at bounding box center [1313, 276] width 482 height 67
click at [1113, 263] on font "我找到了一个 习惯跟踪 器应用程序" at bounding box center [1142, 269] width 140 height 11
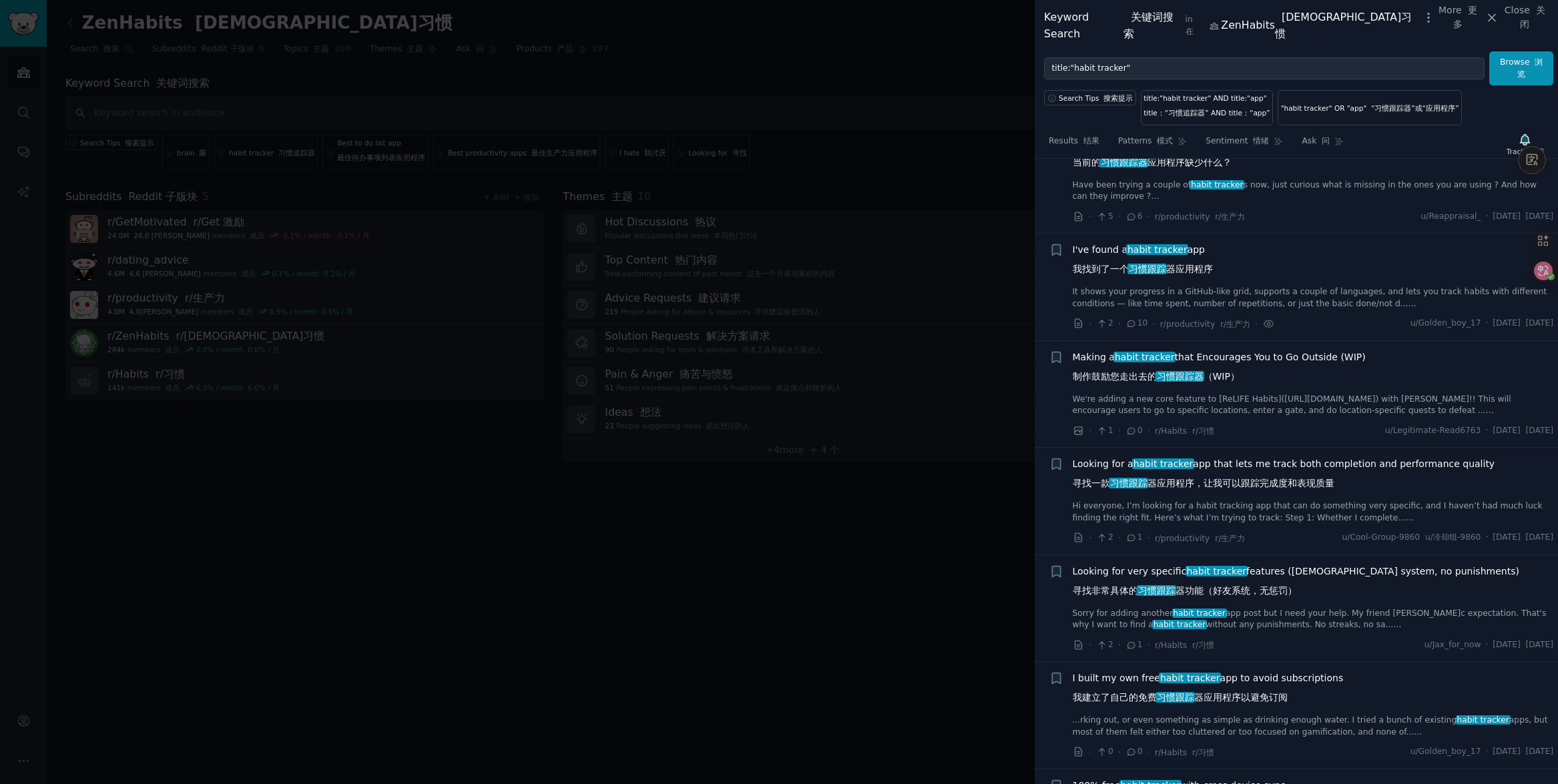
scroll to position [332, 0]
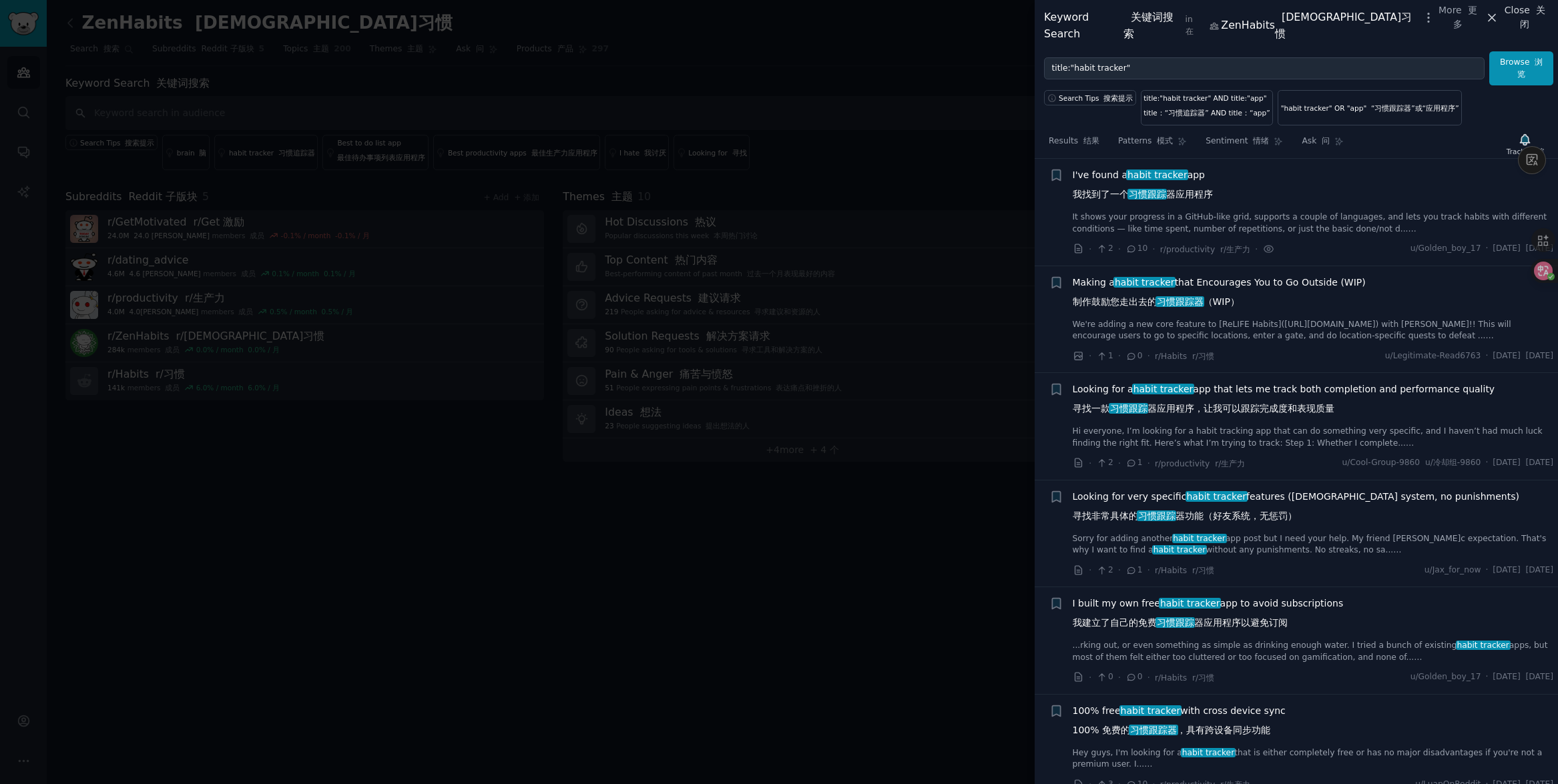
click at [1503, 21] on span "Close 关闭" at bounding box center [1525, 17] width 48 height 28
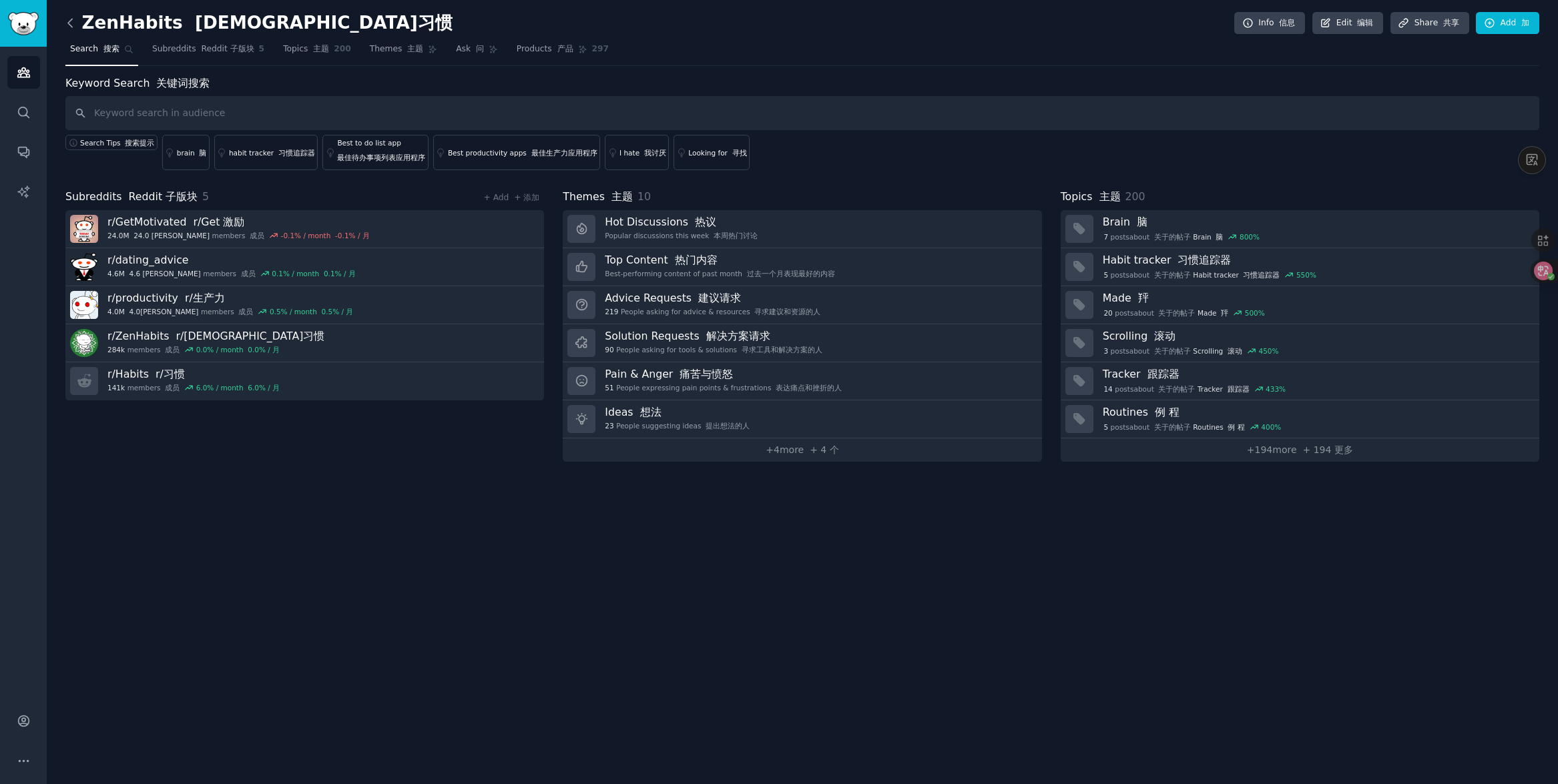
click at [75, 27] on icon at bounding box center [71, 23] width 14 height 14
